Goal: Information Seeking & Learning: Learn about a topic

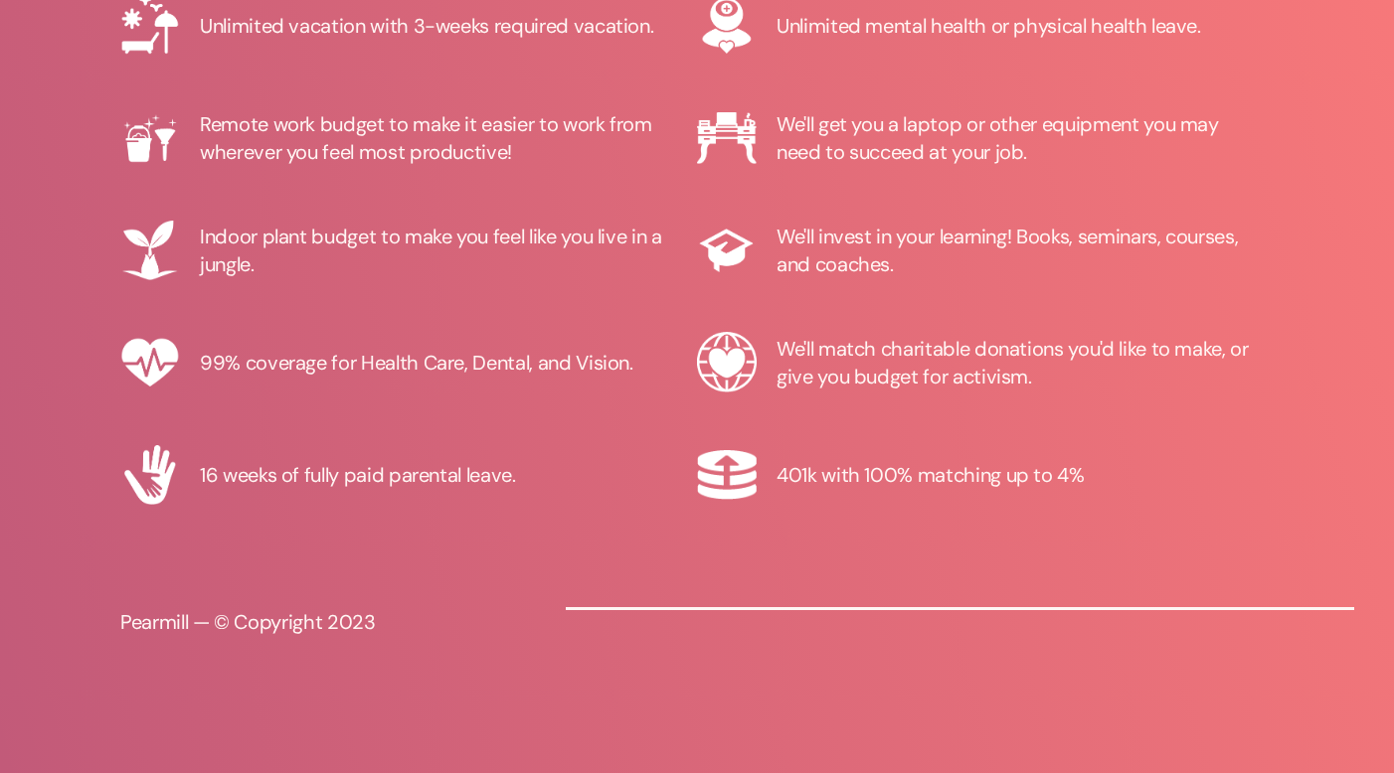
scroll to position [462, 0]
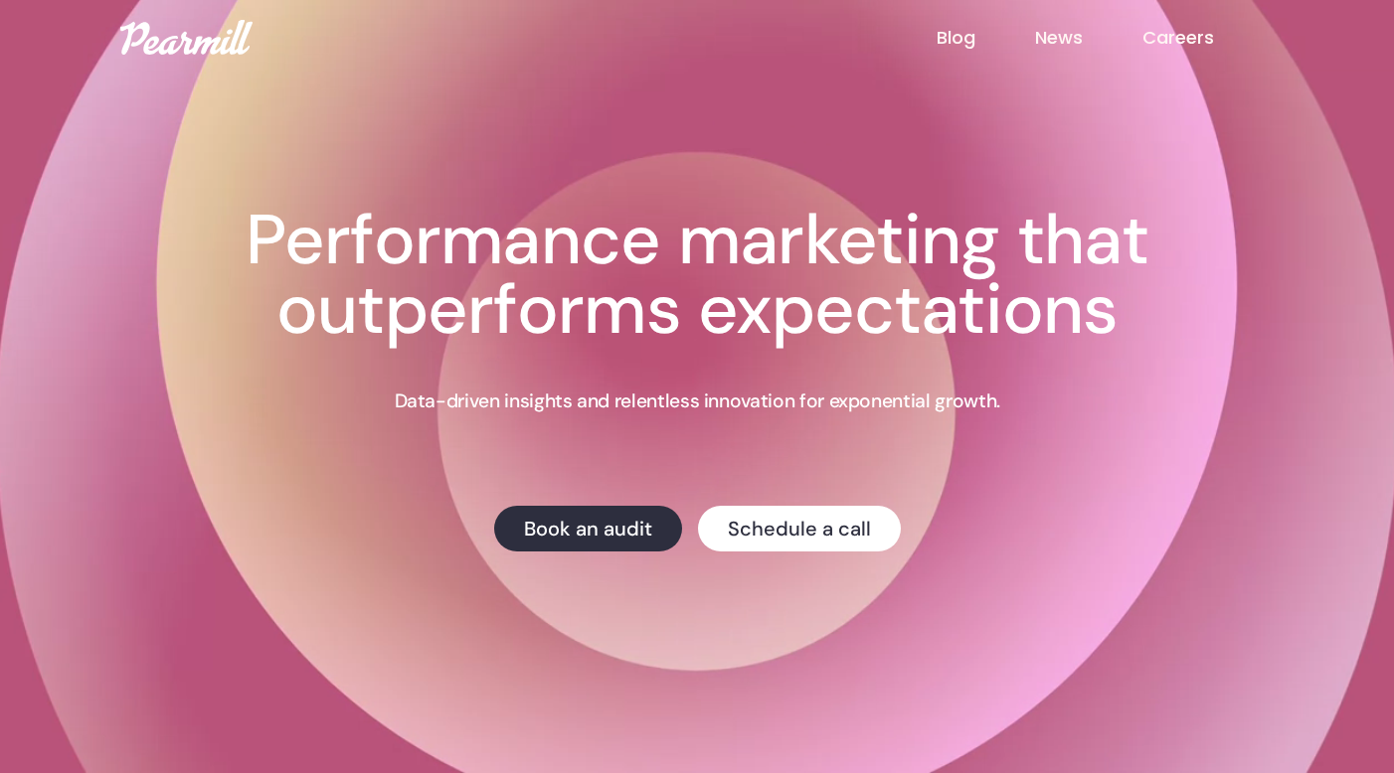
click at [1196, 45] on link "Careers" at bounding box center [1207, 38] width 131 height 26
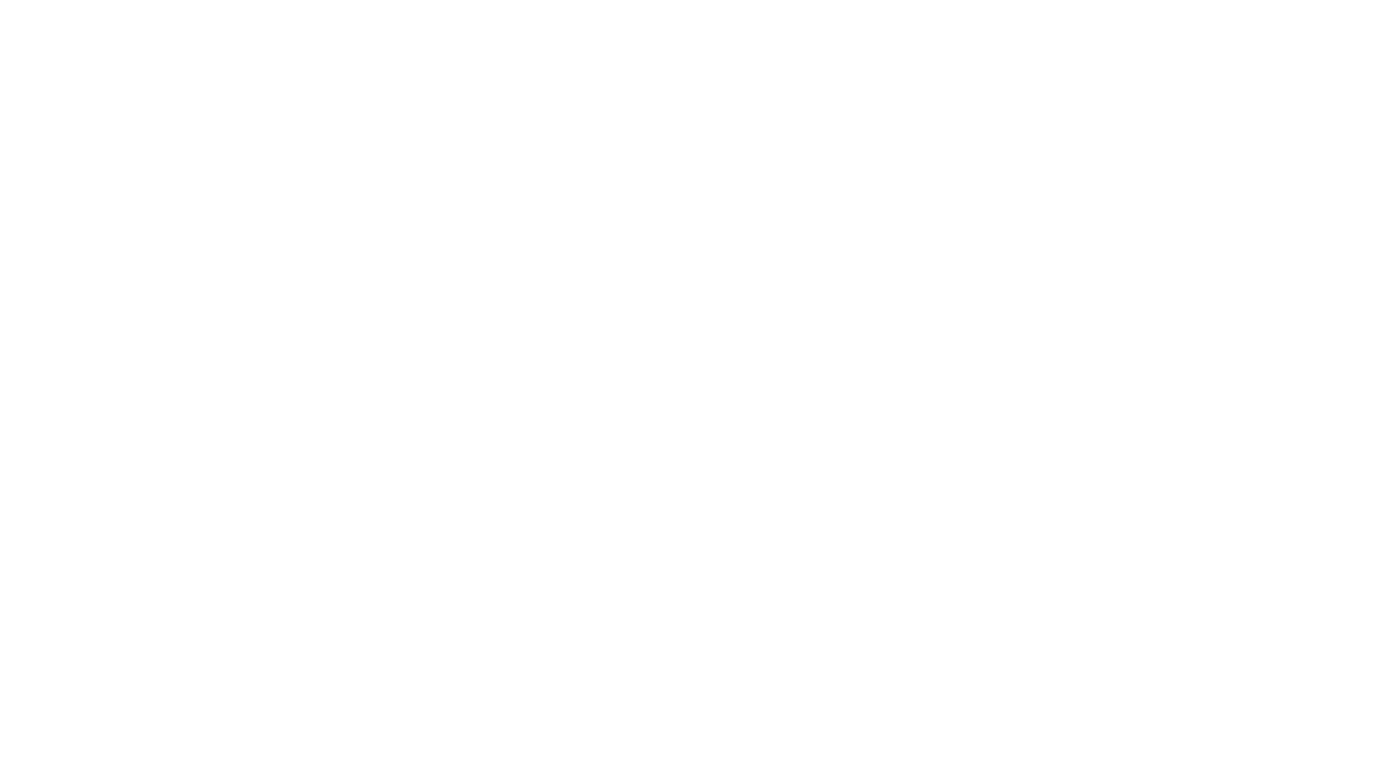
scroll to position [574, 0]
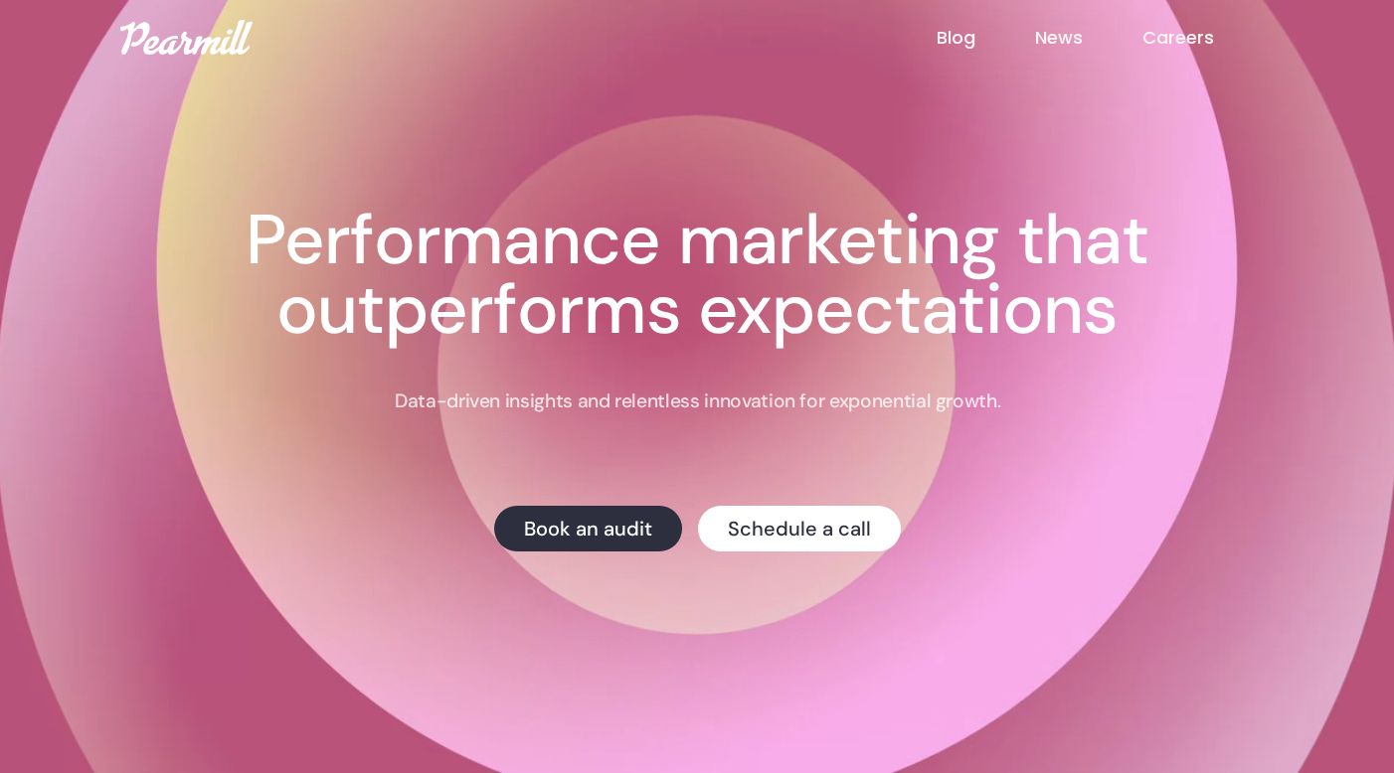
click at [1170, 48] on link "Careers" at bounding box center [1207, 38] width 131 height 26
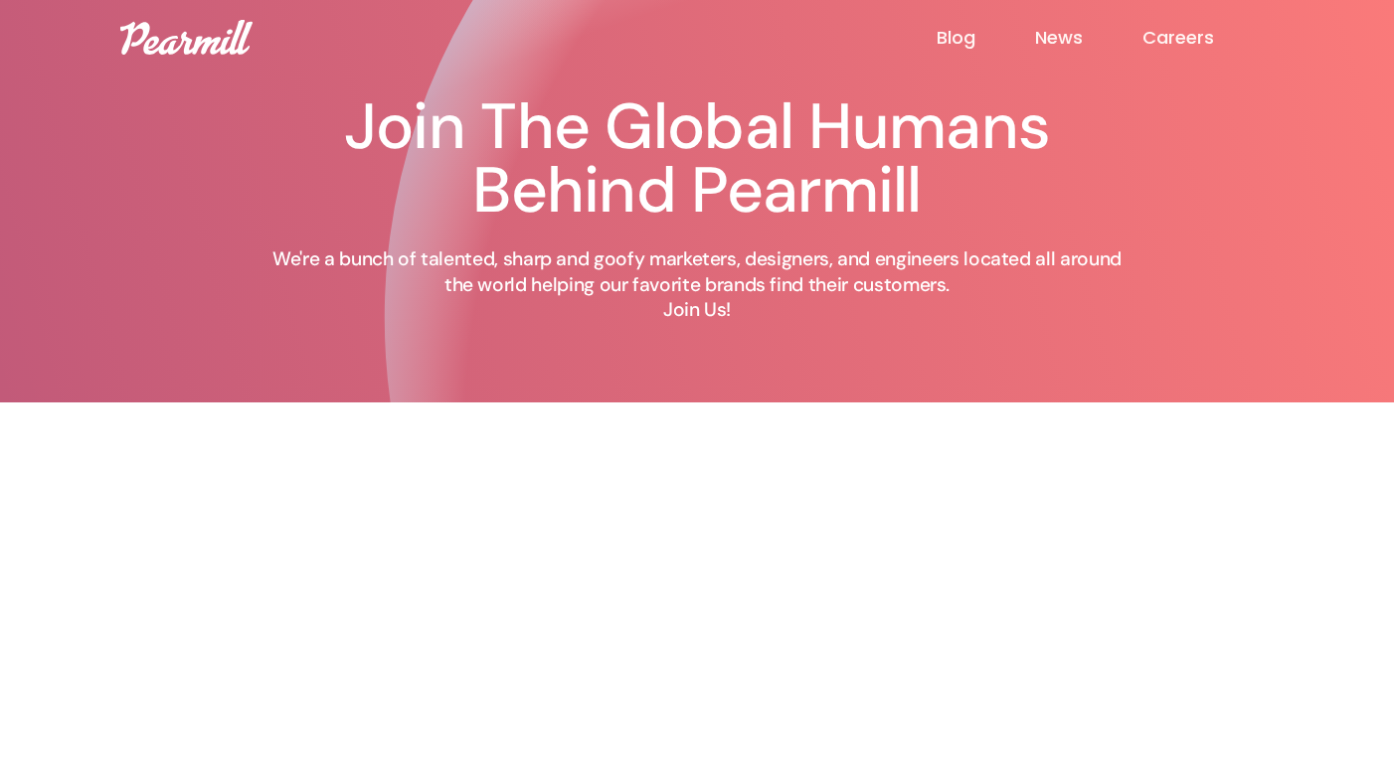
click at [1143, 32] on link "Careers" at bounding box center [1207, 38] width 131 height 24
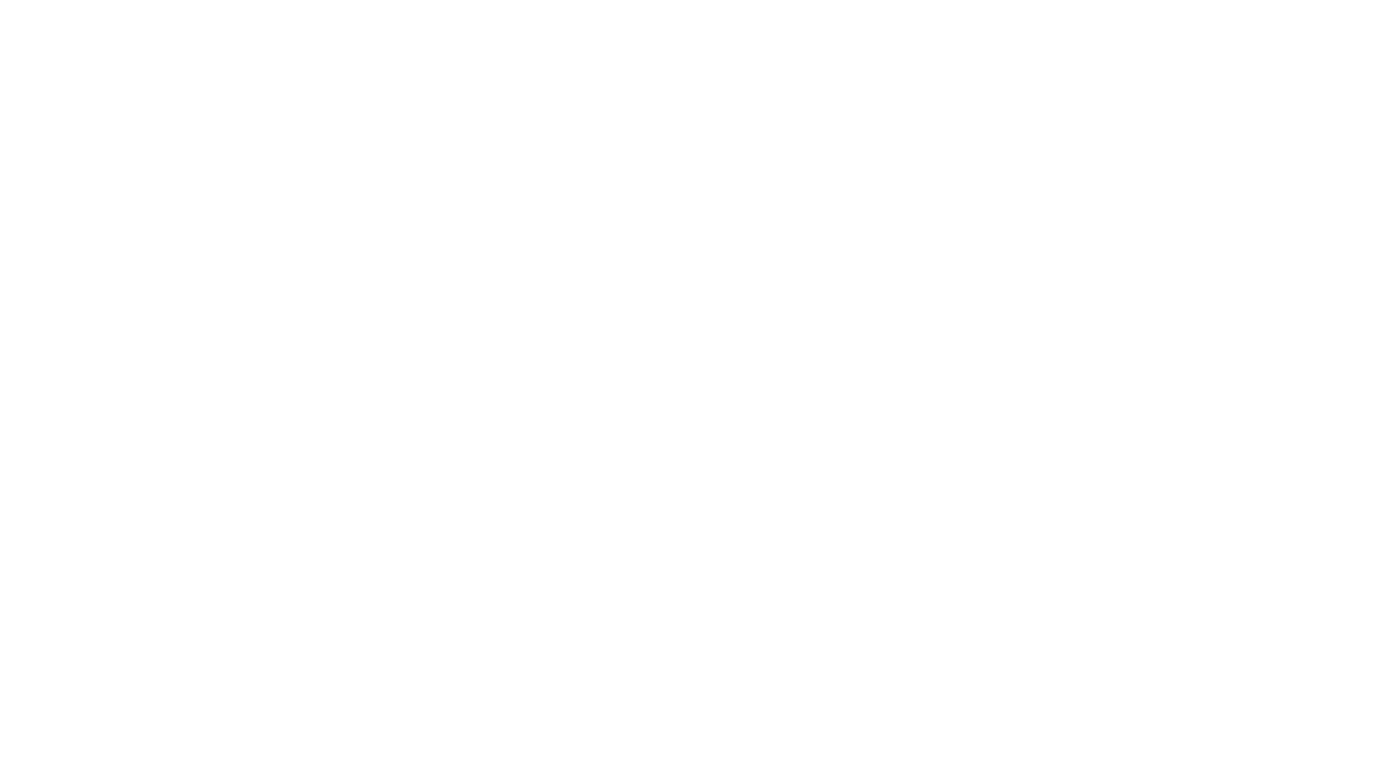
scroll to position [462, 0]
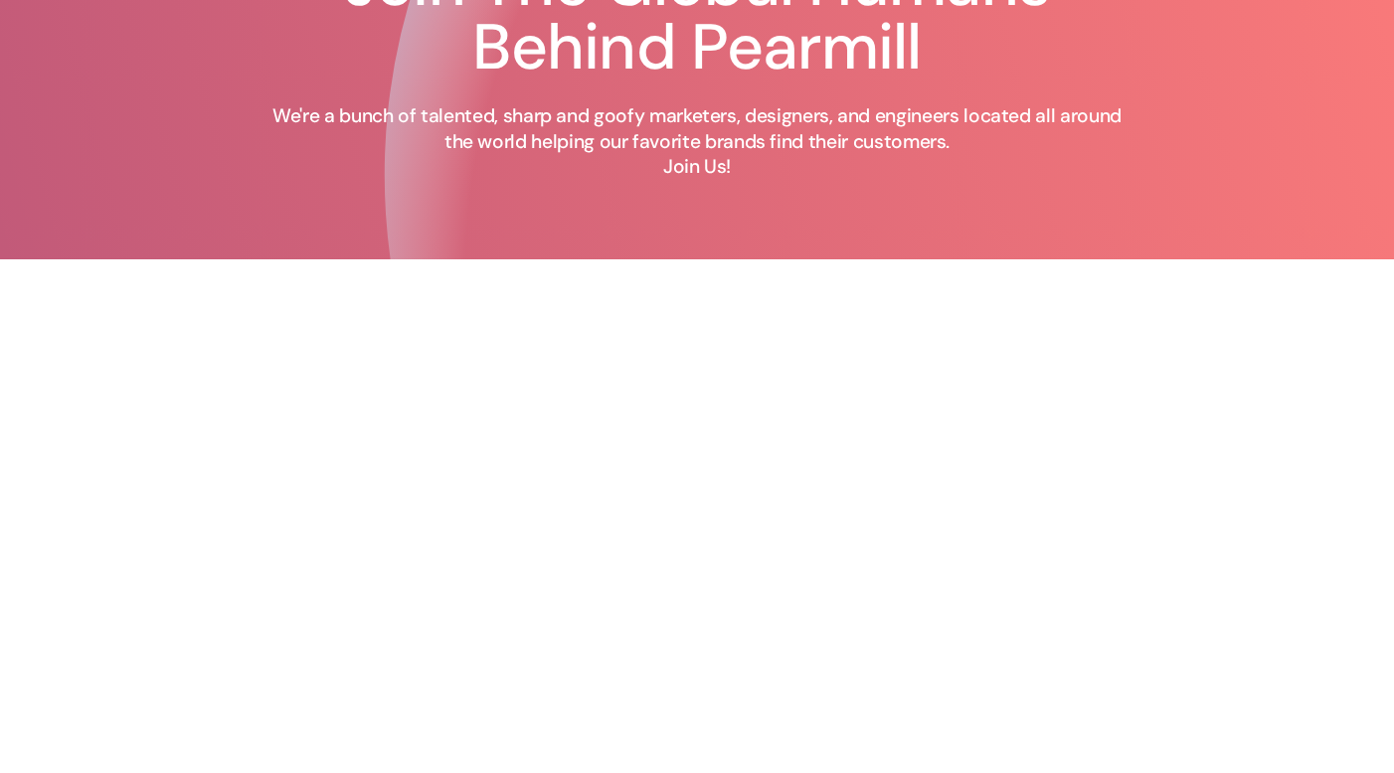
scroll to position [326, 0]
